Goal: Task Accomplishment & Management: Use online tool/utility

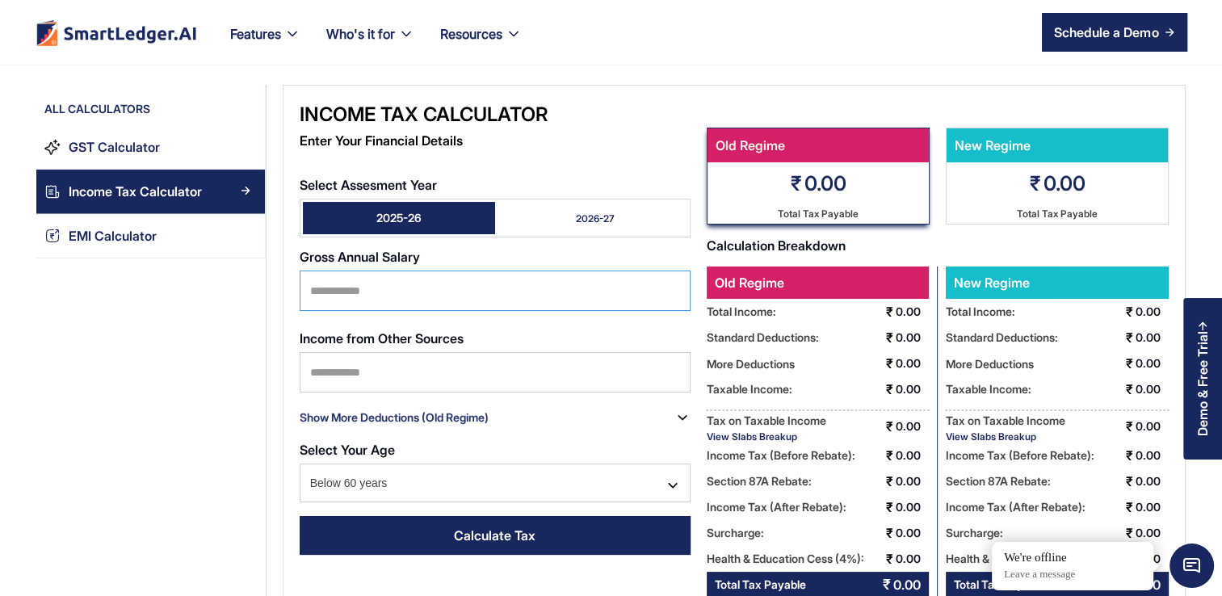
click at [543, 289] on input "Select Assesment Year" at bounding box center [495, 290] width 391 height 40
click at [216, 360] on div "All Calculators GST Calculator Income Tax Calculator EMI Calculator" at bounding box center [151, 400] width 230 height 630
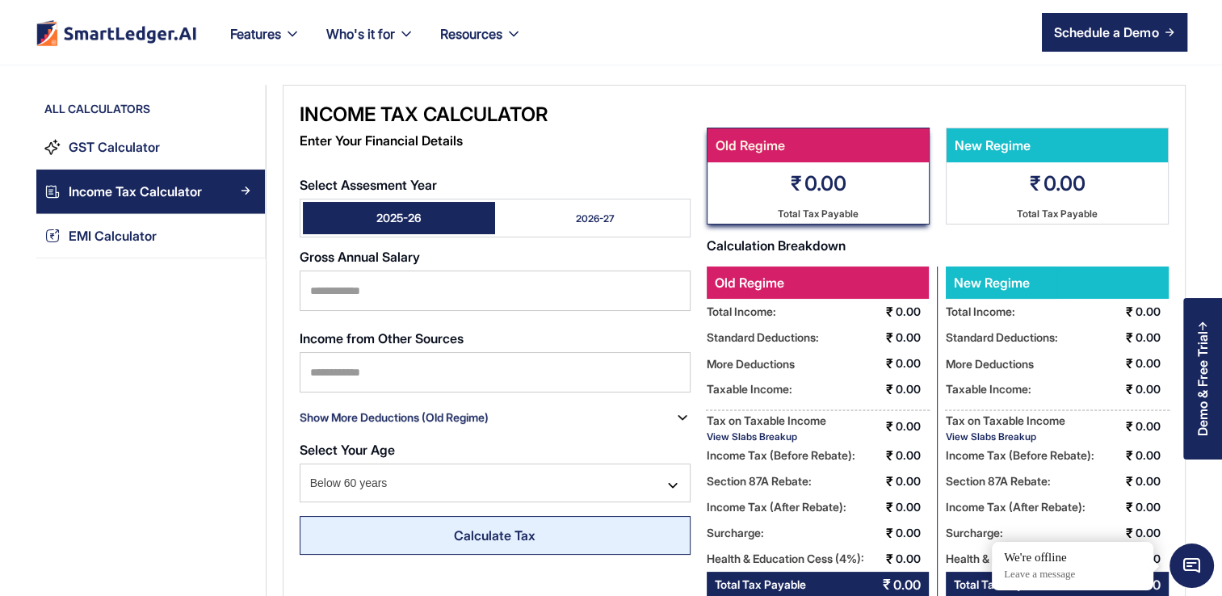
click at [477, 522] on link "Calculate Tax" at bounding box center [495, 535] width 391 height 39
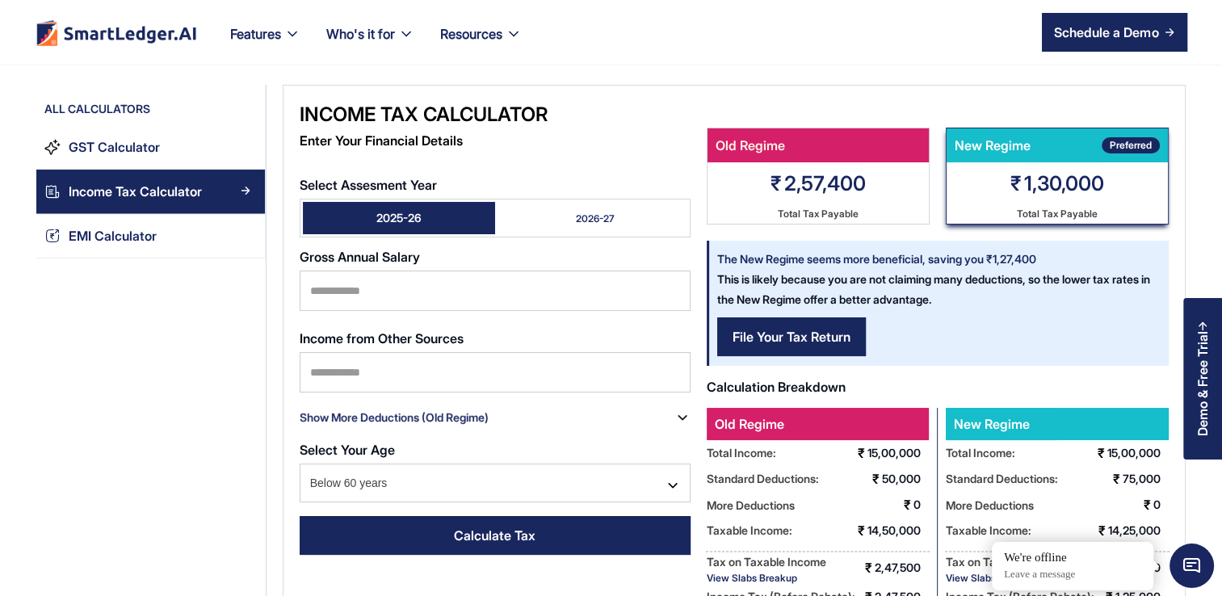
click at [631, 221] on link "2026-27" at bounding box center [591, 218] width 192 height 32
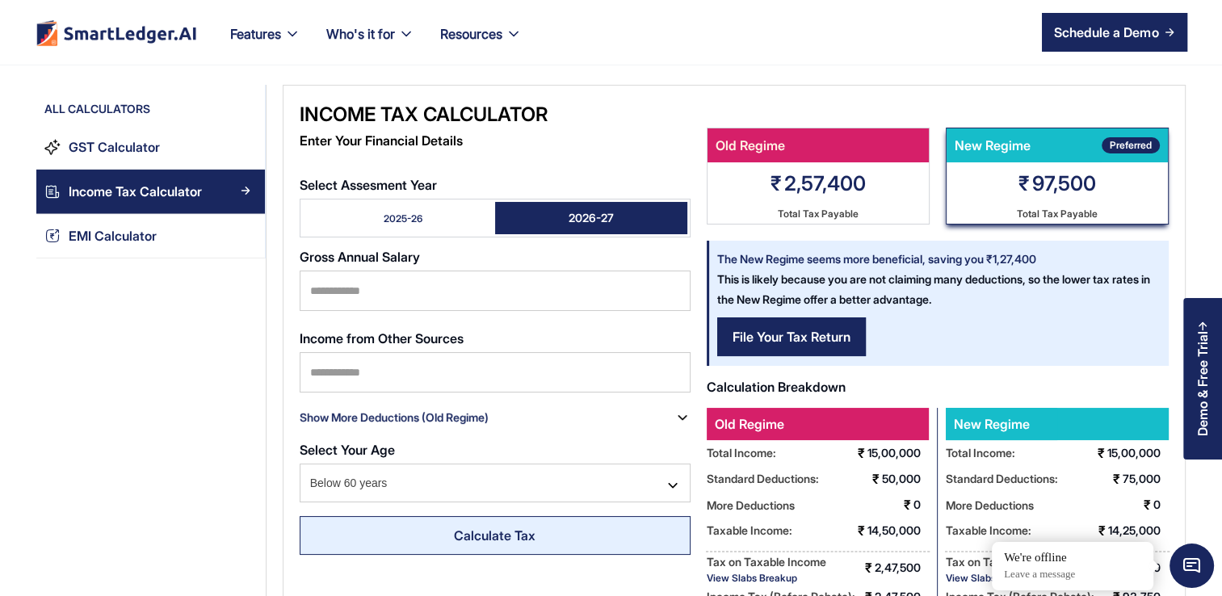
click at [520, 528] on div "Calculate Tax" at bounding box center [495, 535] width 82 height 19
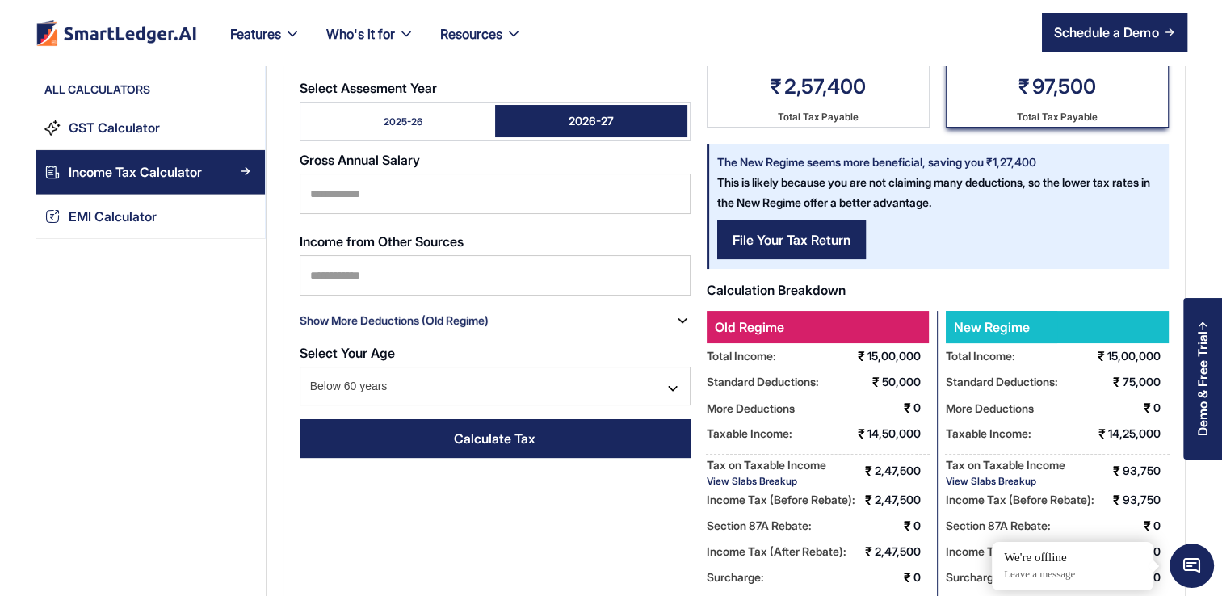
scroll to position [96, 0]
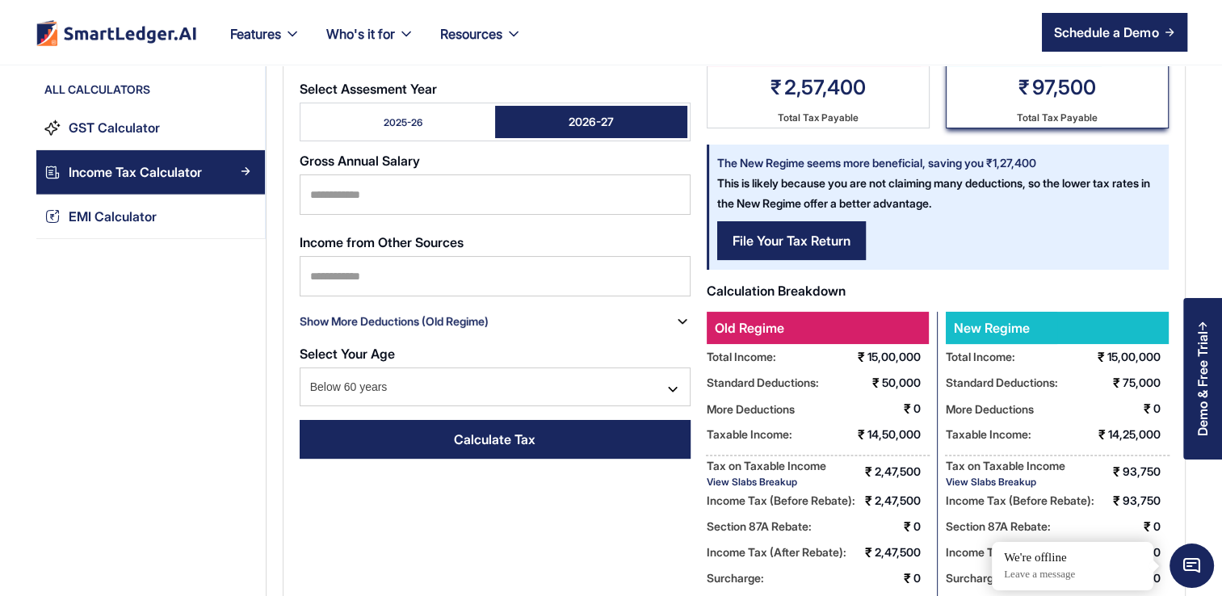
click at [451, 128] on link "2025-26" at bounding box center [399, 122] width 192 height 32
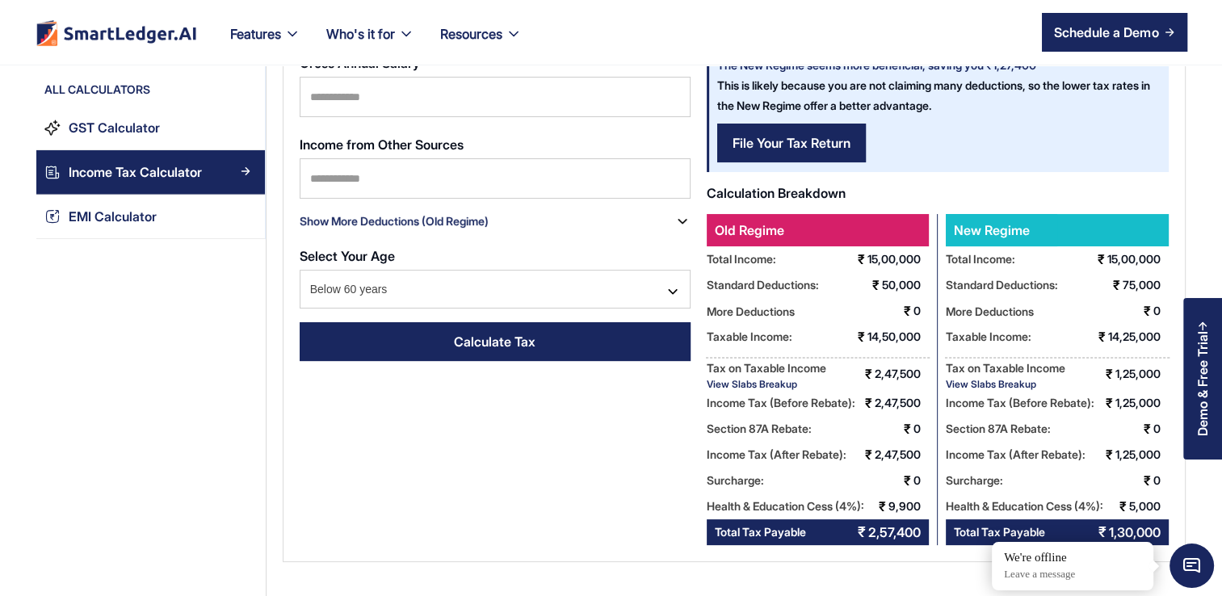
scroll to position [212, 0]
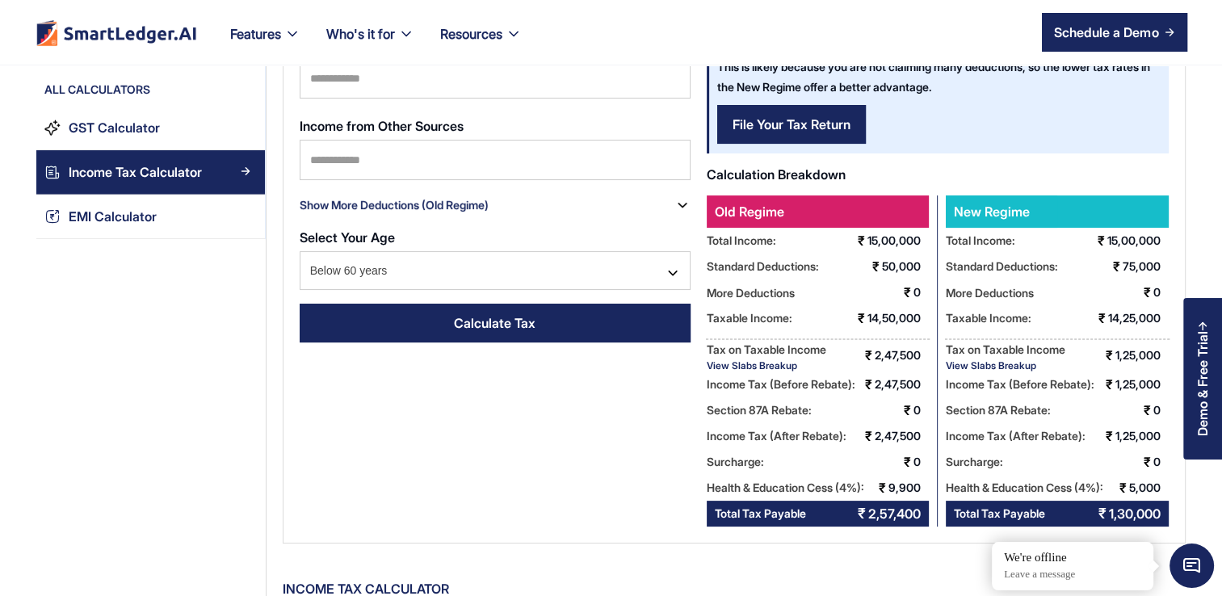
click at [744, 369] on div "View Slabs Breakup" at bounding box center [767, 365] width 120 height 12
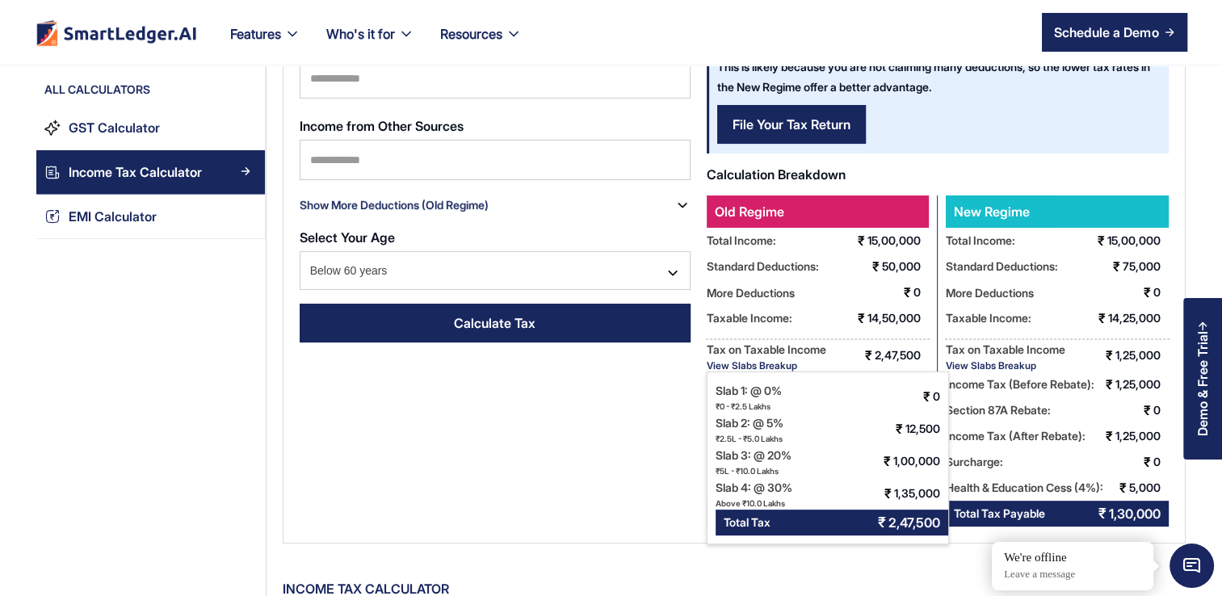
click at [992, 364] on div "View Slabs Breakup" at bounding box center [1006, 365] width 120 height 12
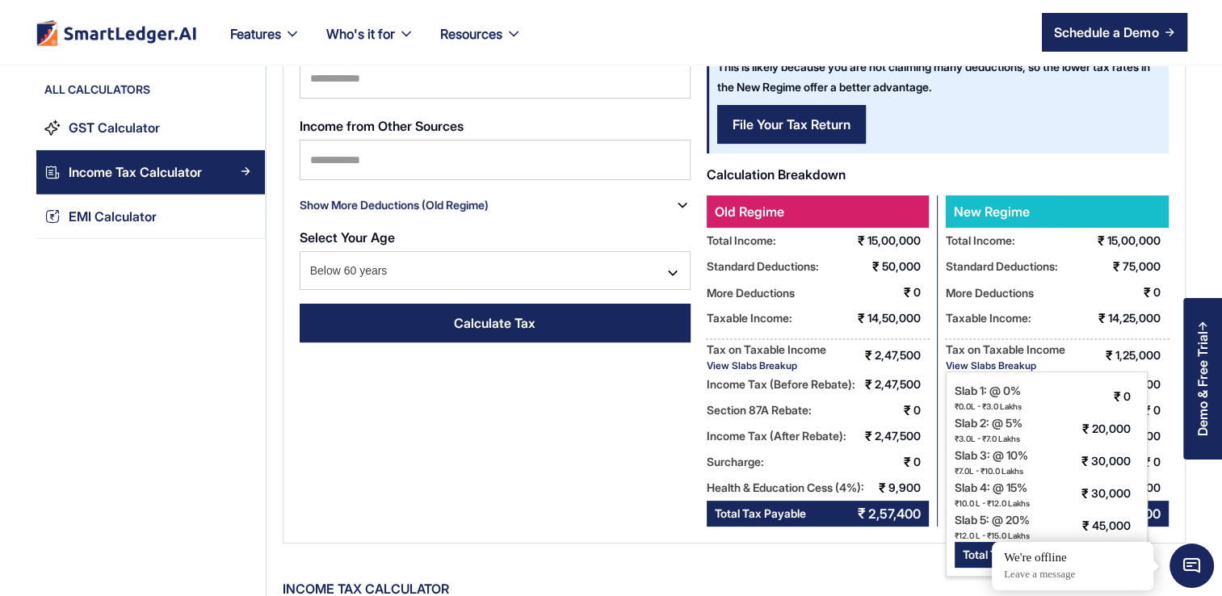
click at [556, 422] on div "Income Tax Calculator Enter Your Financial Details Select Assesment Year 2025-2…" at bounding box center [734, 207] width 903 height 671
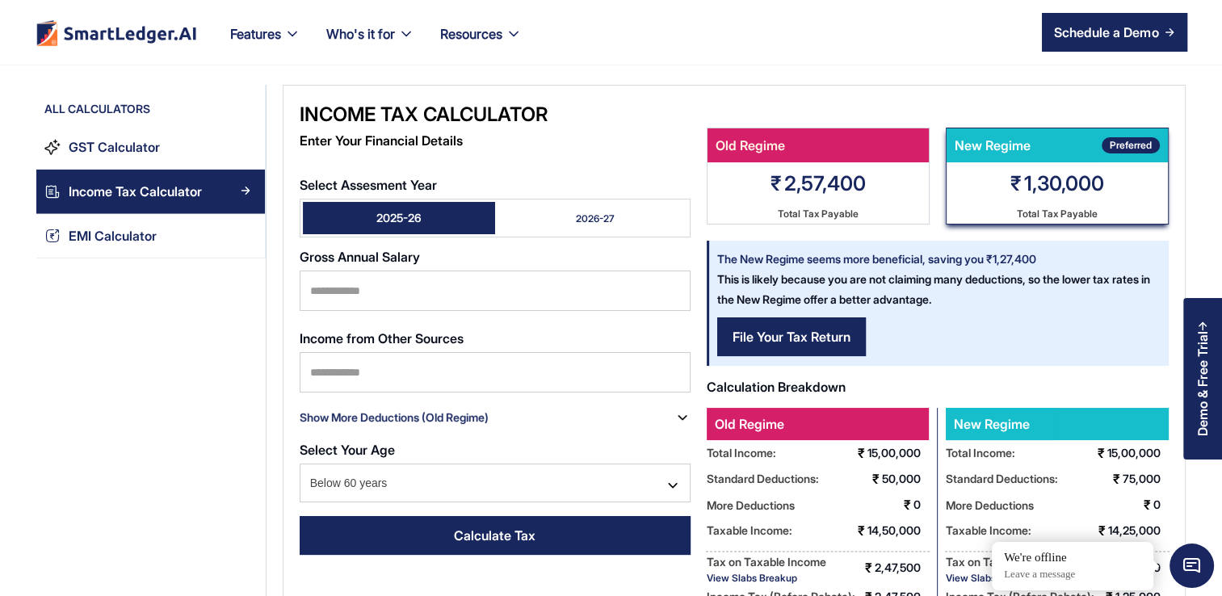
click at [617, 213] on link "2026-27" at bounding box center [591, 218] width 192 height 32
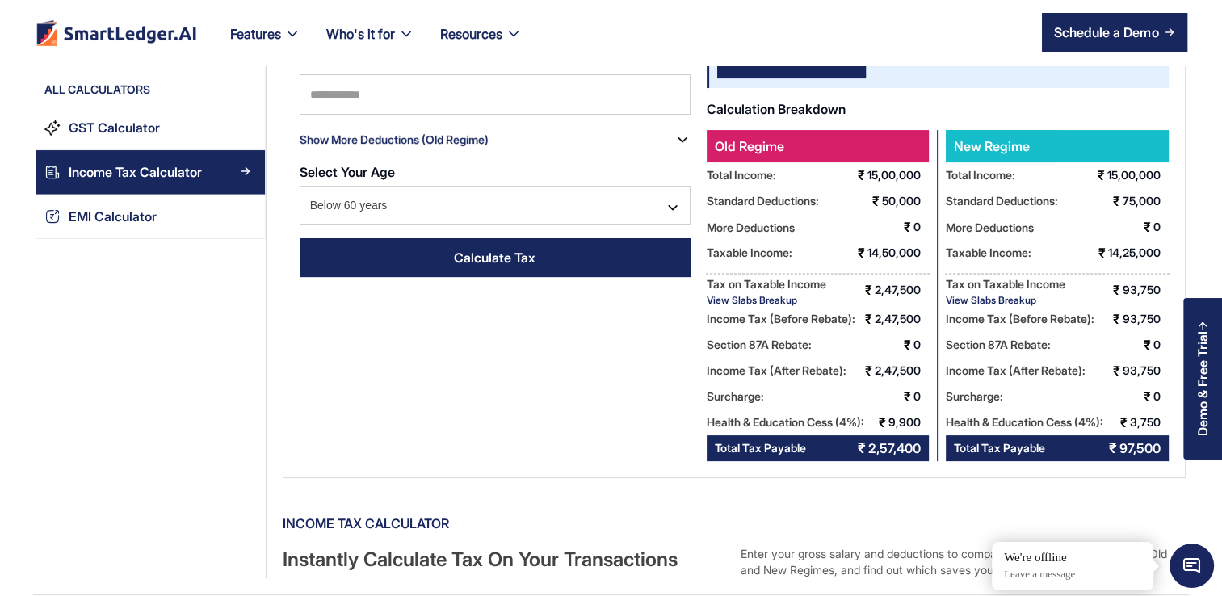
scroll to position [282, 0]
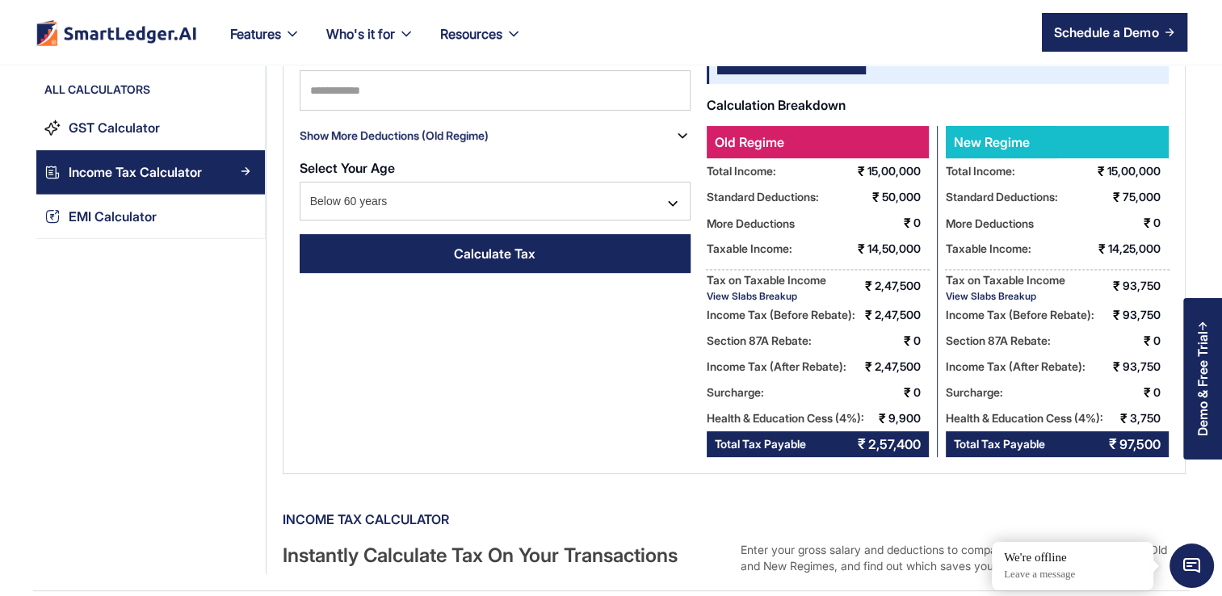
click at [995, 294] on div "View Slabs Breakup" at bounding box center [1006, 296] width 120 height 12
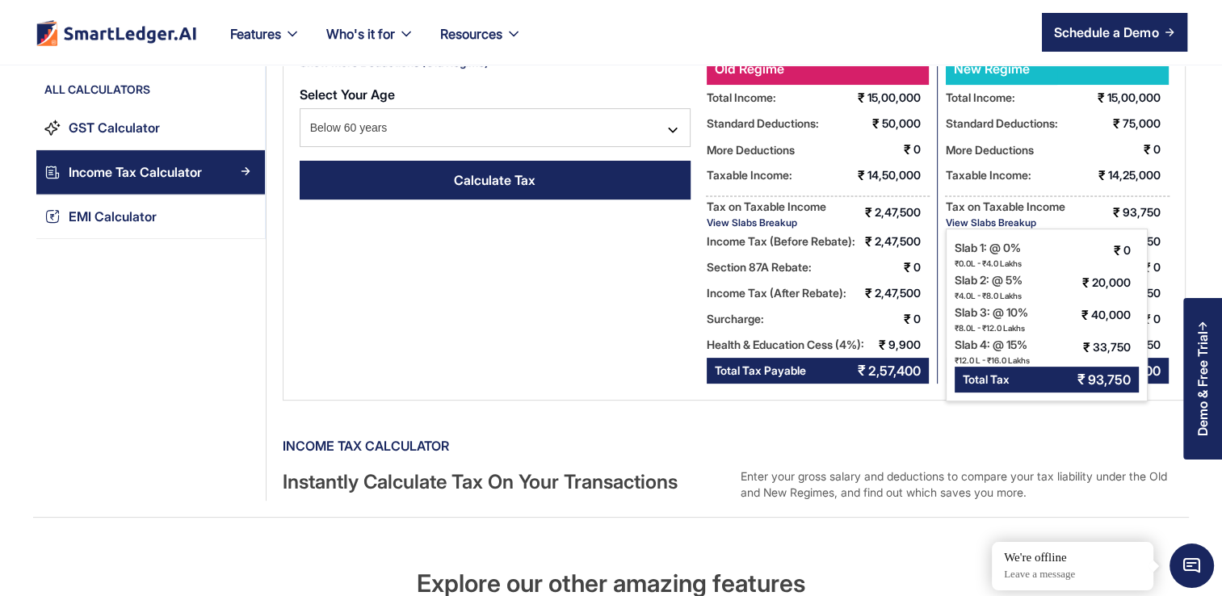
scroll to position [356, 0]
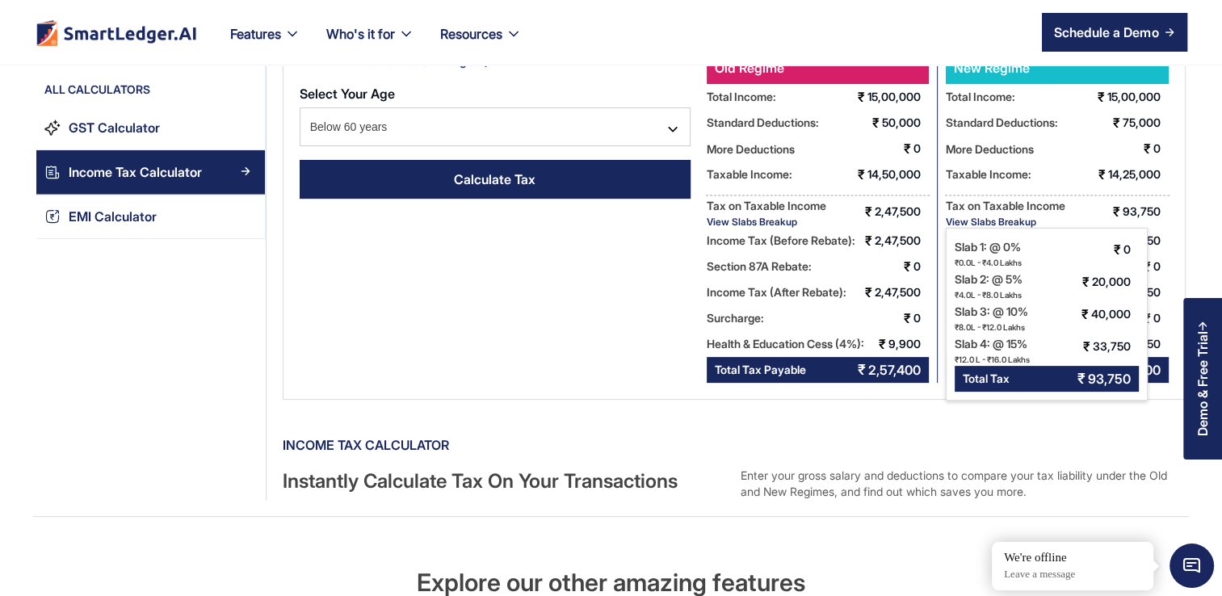
click at [1004, 434] on div "Income tax Calculator" at bounding box center [734, 445] width 903 height 26
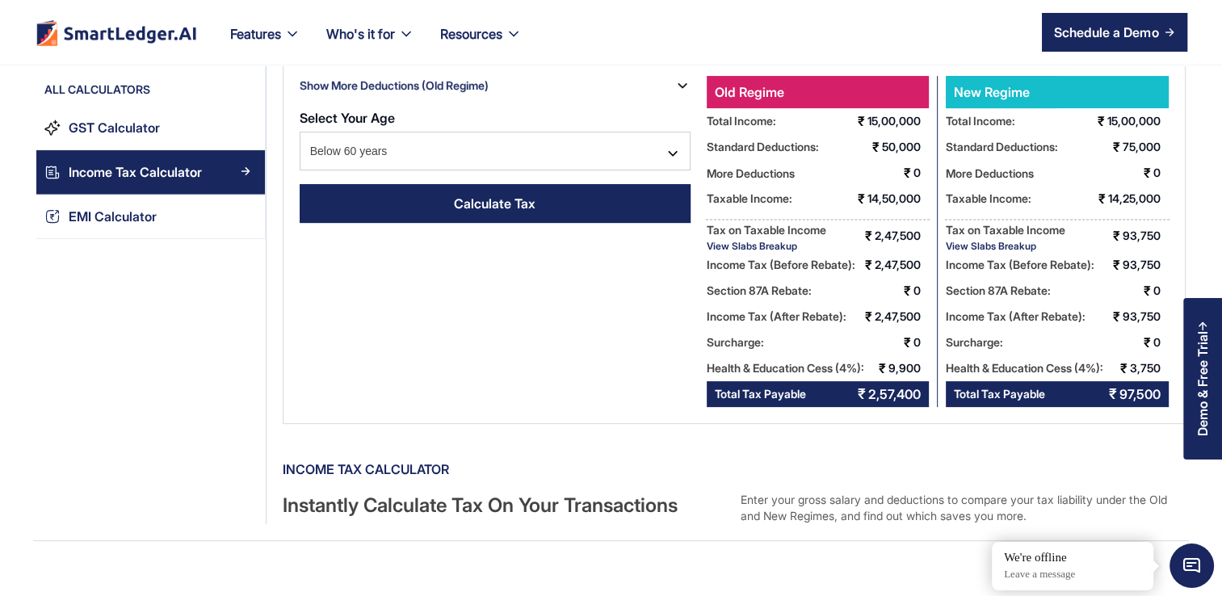
scroll to position [329, 0]
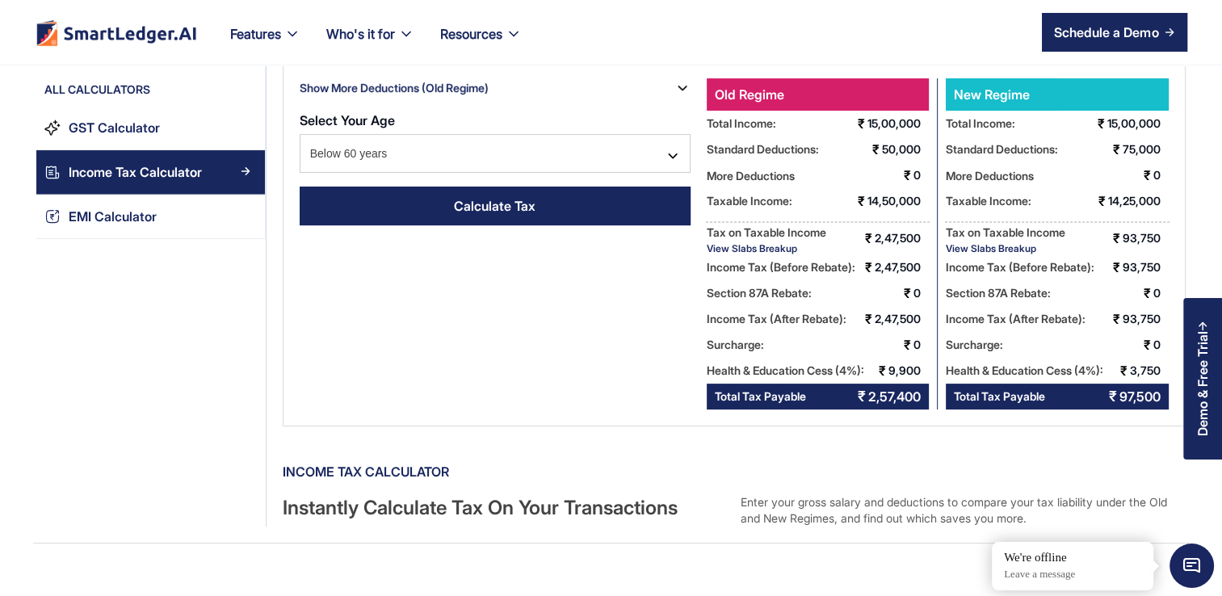
click at [1012, 242] on div "View Slabs Breakup" at bounding box center [1006, 248] width 120 height 12
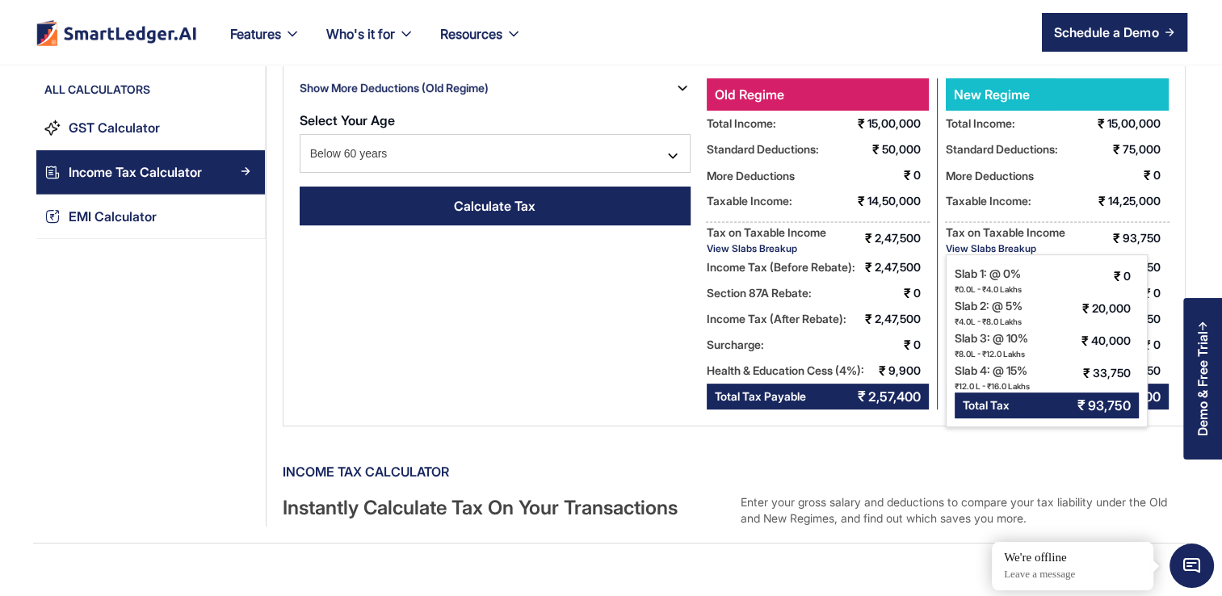
click at [577, 359] on div "Income Tax Calculator Enter Your Financial Details Select Assesment Year 2025-2…" at bounding box center [734, 90] width 903 height 671
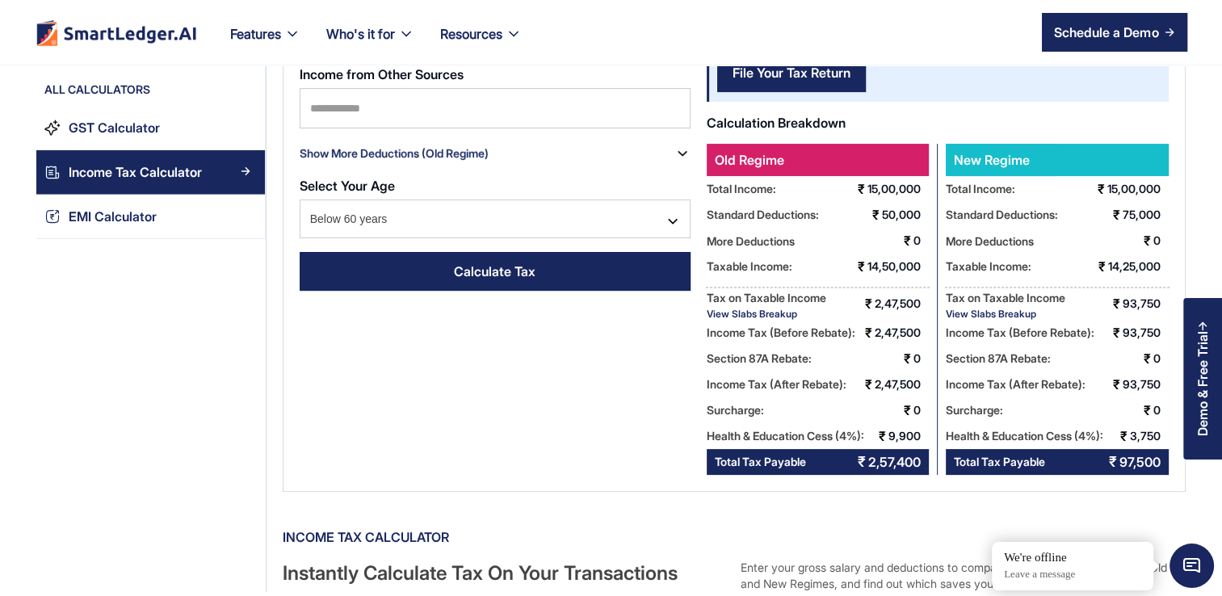
scroll to position [0, 0]
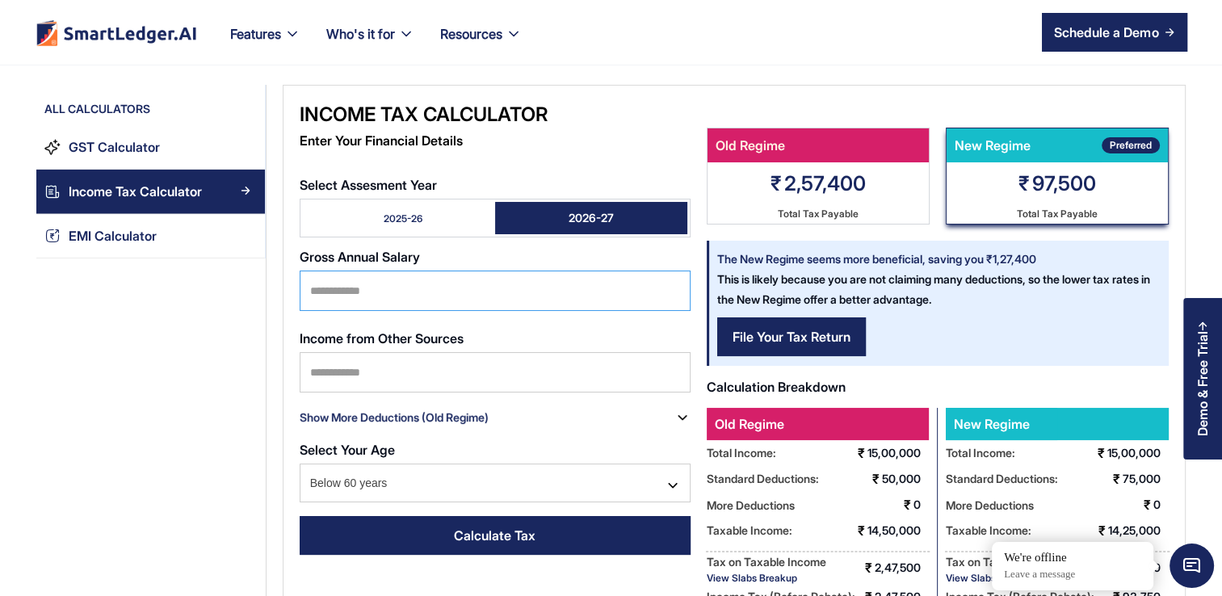
click at [441, 296] on input "*******" at bounding box center [495, 290] width 391 height 40
type input "*"
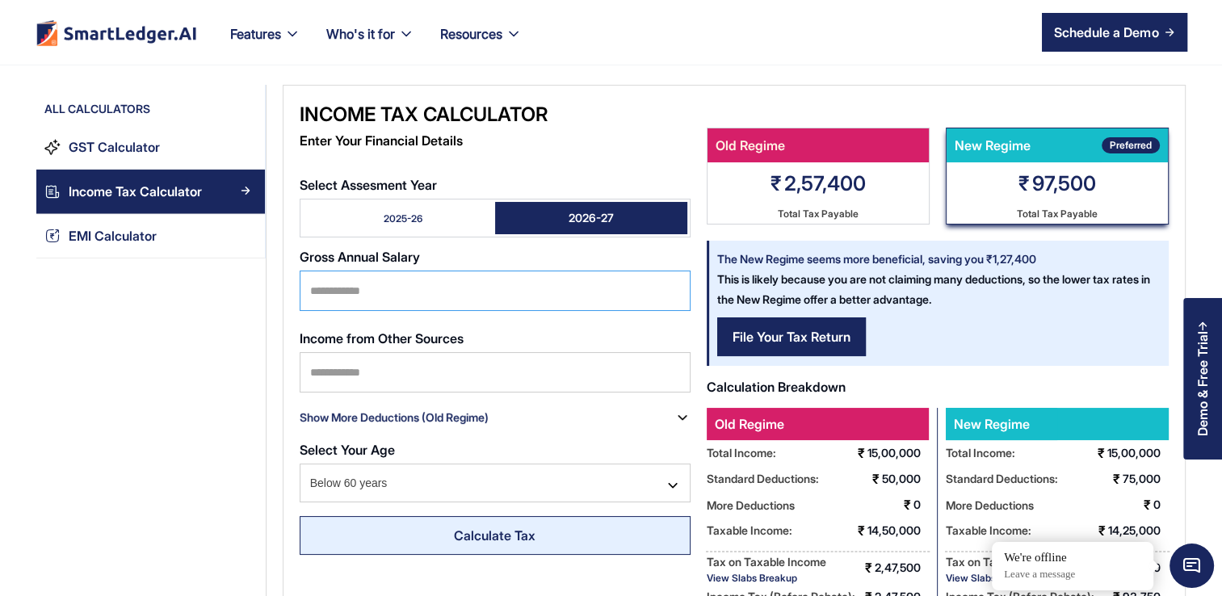
type input "*******"
click at [449, 530] on link "Calculate Tax" at bounding box center [495, 535] width 391 height 39
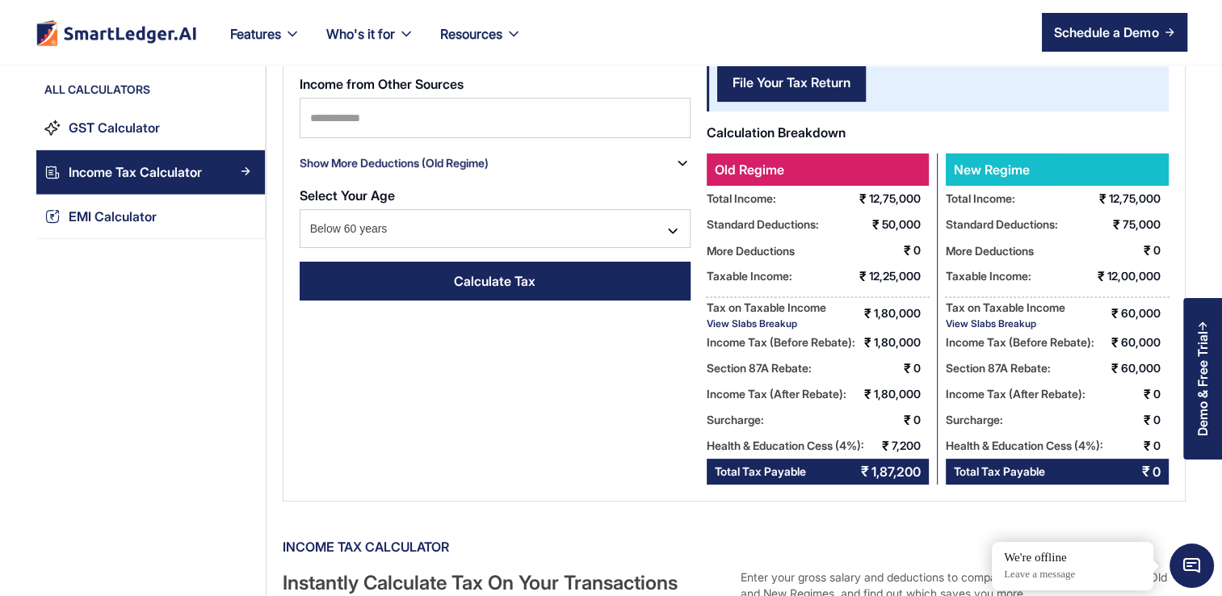
scroll to position [252, 0]
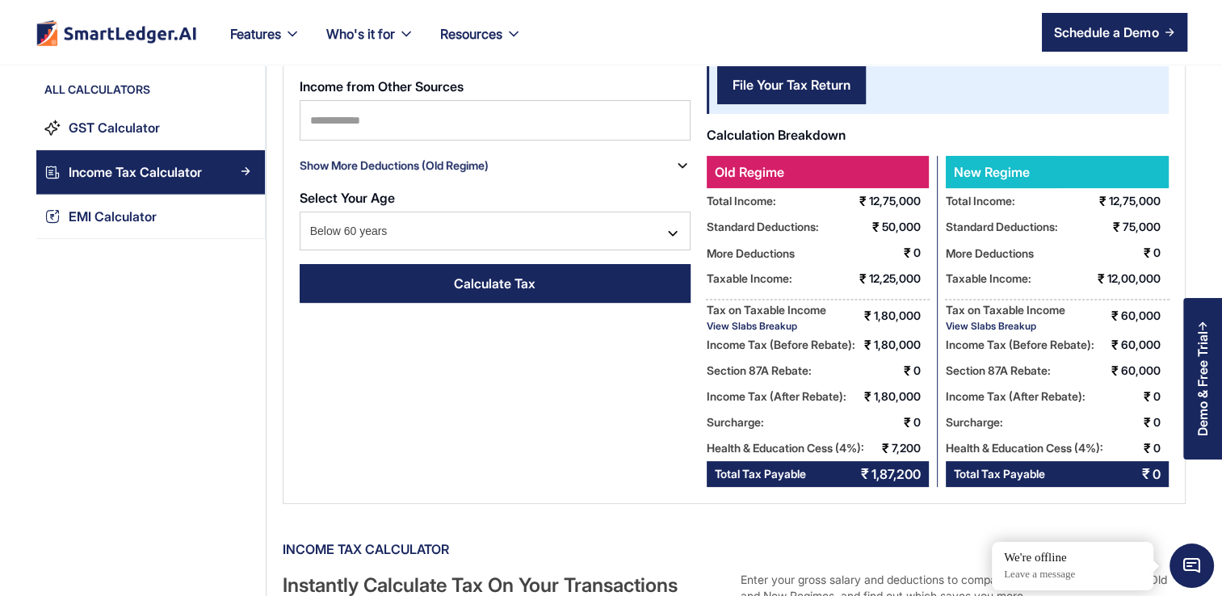
click at [1014, 324] on div "View Slabs Breakup" at bounding box center [1006, 326] width 120 height 12
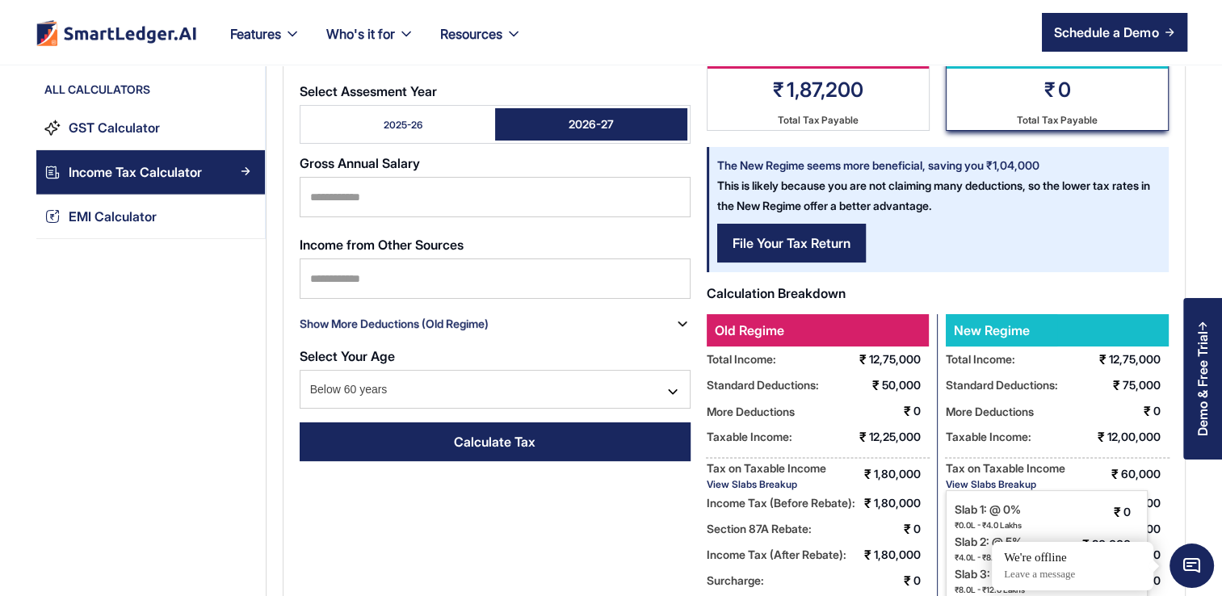
scroll to position [0, 0]
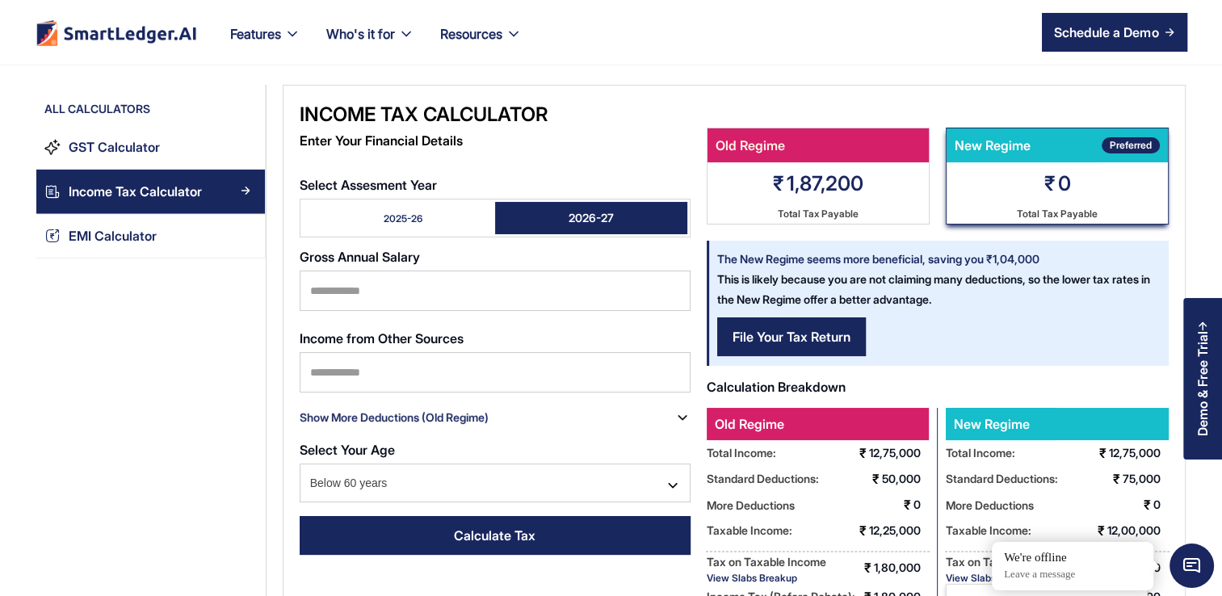
click at [452, 227] on link "2025-26" at bounding box center [399, 218] width 192 height 32
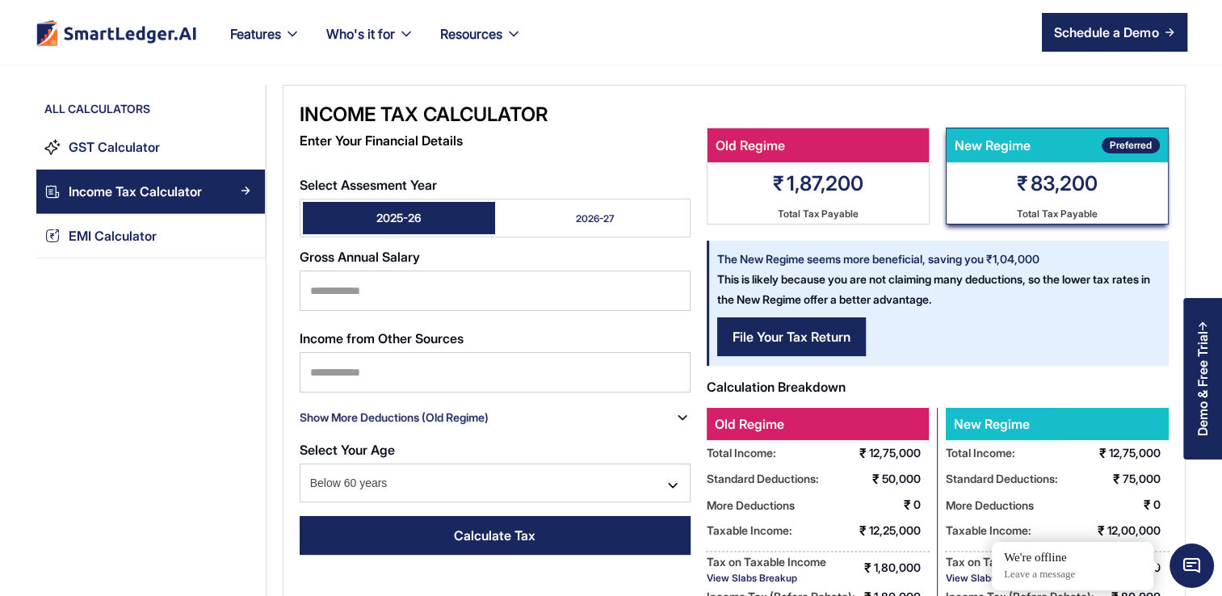
click at [544, 237] on form "Select Assesment Year 2025-26 2026-27 Gross Annual Salary ******* Income from O…" at bounding box center [495, 367] width 391 height 395
